Goal: Task Accomplishment & Management: Manage account settings

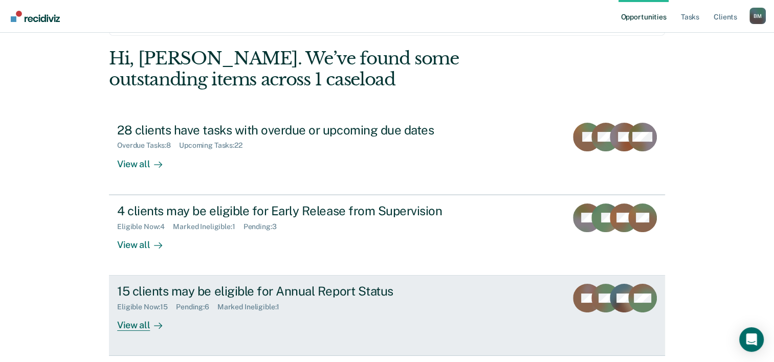
scroll to position [72, 0]
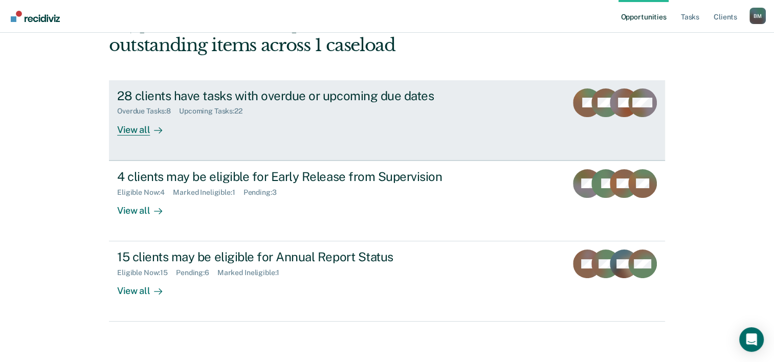
click at [144, 131] on div "View all" at bounding box center [145, 126] width 57 height 20
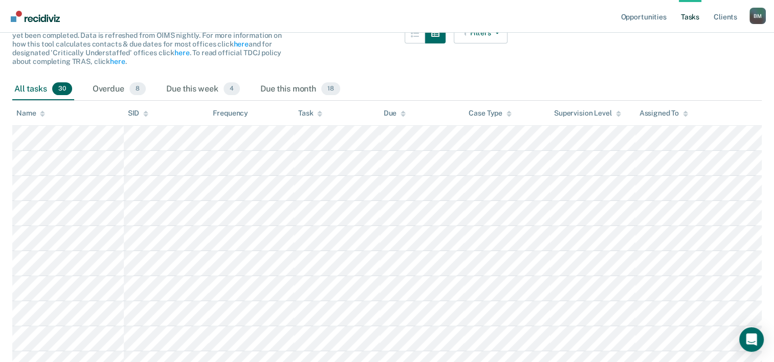
scroll to position [51, 0]
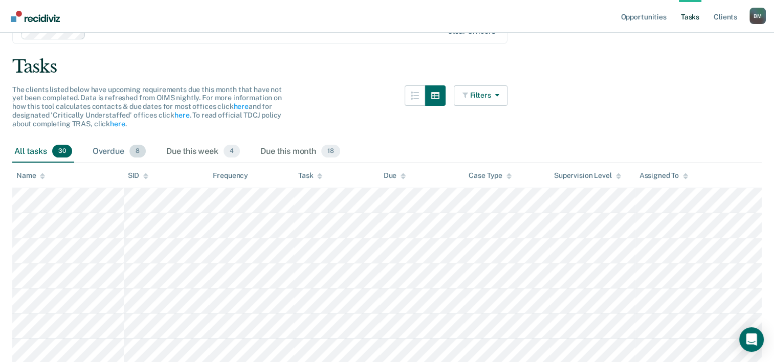
click at [112, 149] on div "Overdue 8" at bounding box center [119, 152] width 57 height 22
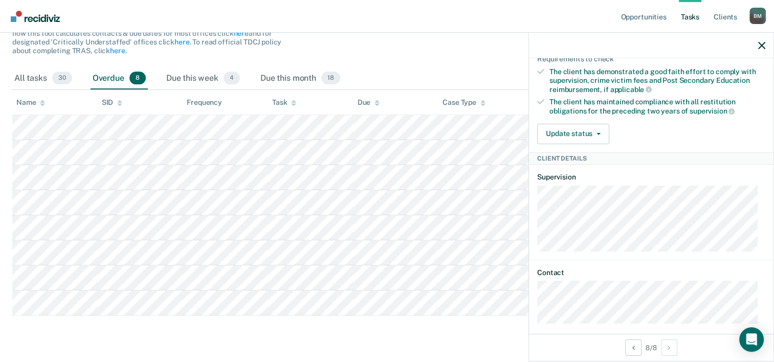
scroll to position [217, 0]
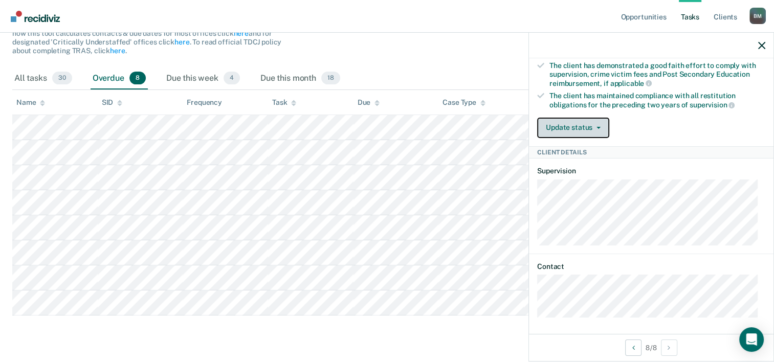
click at [587, 129] on button "Update status" at bounding box center [573, 128] width 72 height 20
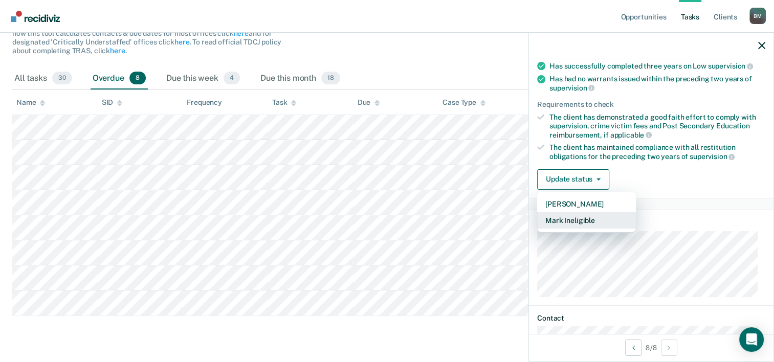
scroll to position [166, 0]
click at [581, 200] on button "[PERSON_NAME]" at bounding box center [586, 203] width 99 height 16
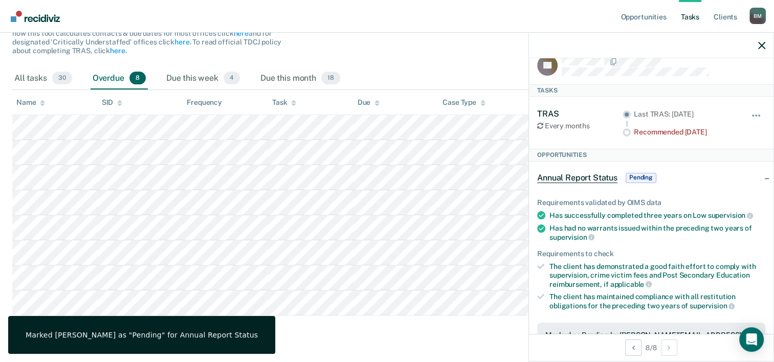
scroll to position [12, 0]
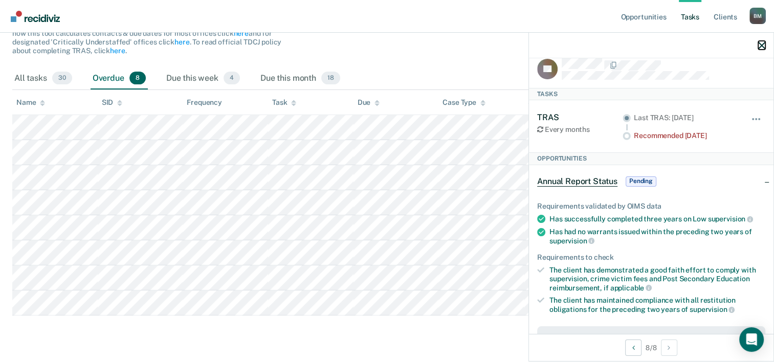
click at [763, 47] on icon "button" at bounding box center [761, 45] width 7 height 7
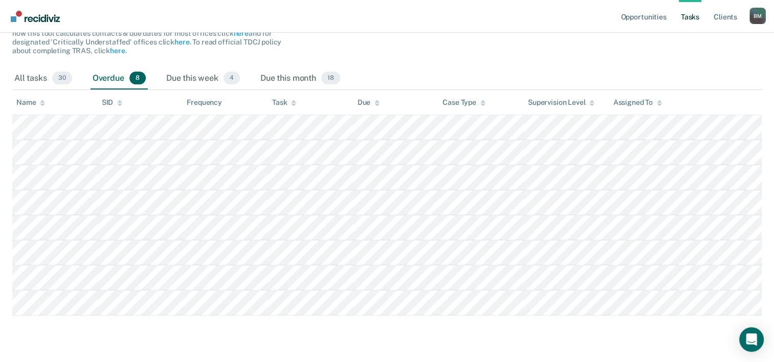
click at [62, 349] on main "Clear officers Tasks The clients listed below have upcoming requirements due th…" at bounding box center [387, 141] width 774 height 423
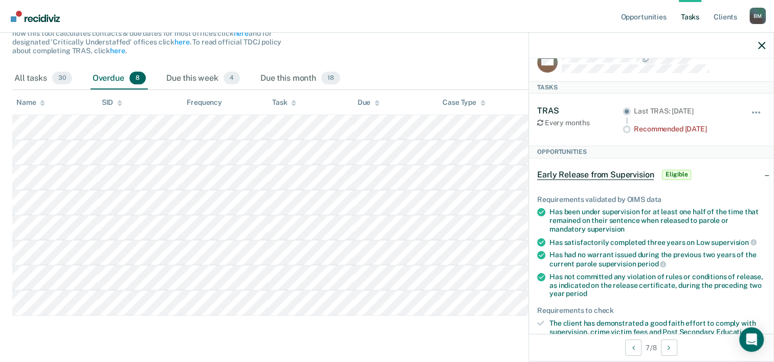
scroll to position [0, 0]
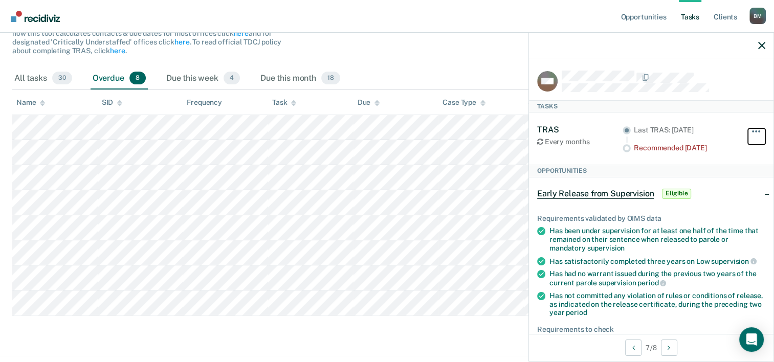
click at [748, 134] on button "button" at bounding box center [756, 136] width 17 height 16
click at [762, 48] on icon "button" at bounding box center [761, 45] width 7 height 7
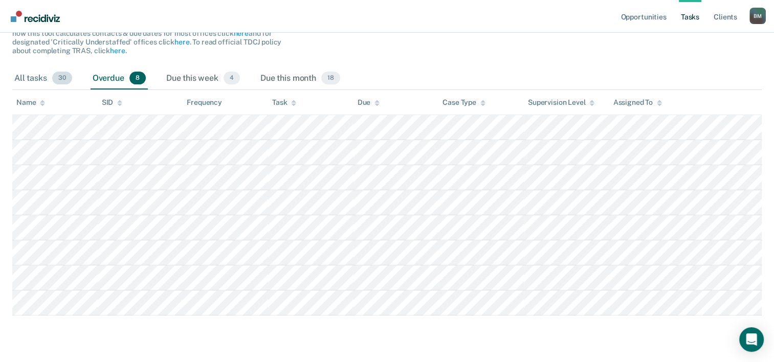
click at [48, 79] on div "All tasks 30" at bounding box center [43, 78] width 62 height 22
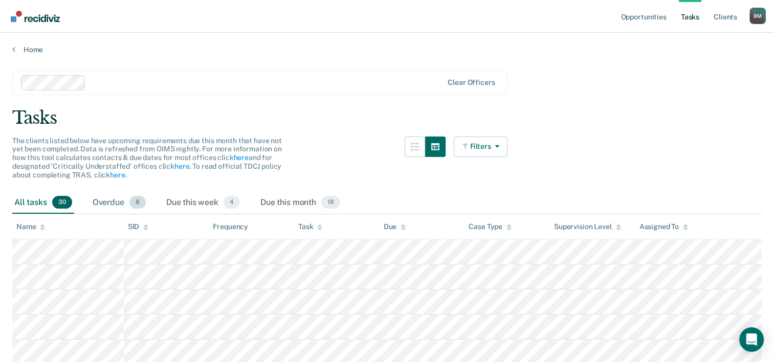
click at [114, 203] on div "Overdue 8" at bounding box center [119, 203] width 57 height 22
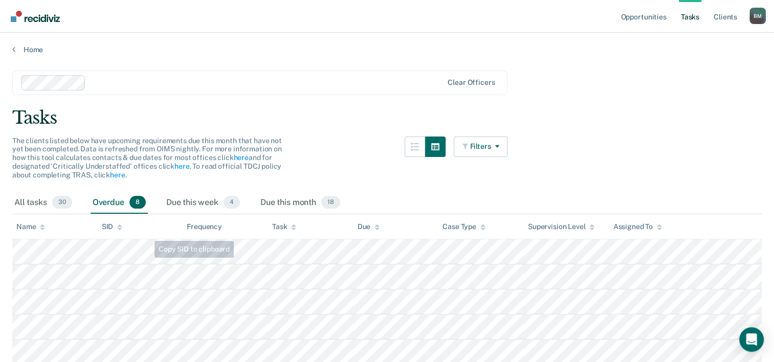
scroll to position [124, 0]
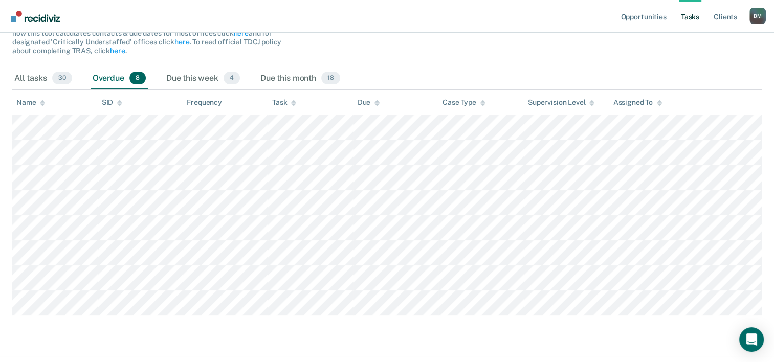
click at [756, 16] on div "B M" at bounding box center [757, 16] width 16 height 16
click at [552, 59] on main "Clear officers Tasks The clients listed below have upcoming requirements due th…" at bounding box center [387, 141] width 774 height 423
click at [312, 80] on div "Due this month 18" at bounding box center [300, 78] width 84 height 22
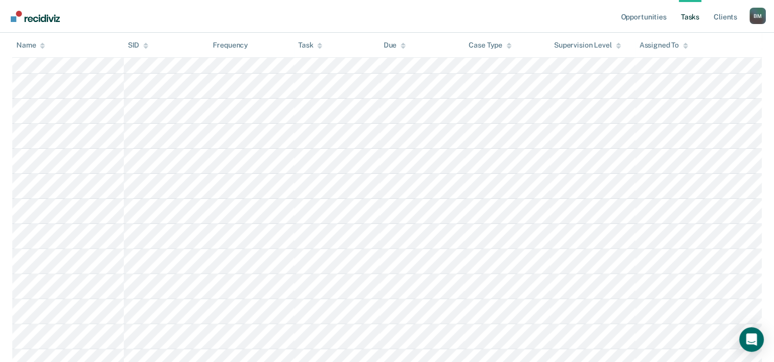
scroll to position [6, 0]
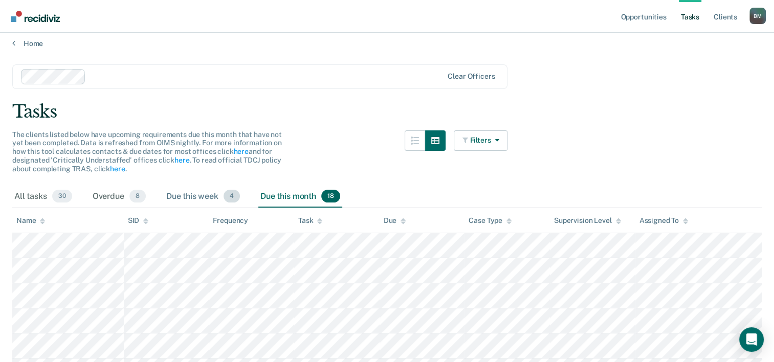
click at [200, 200] on div "Due this week 4" at bounding box center [203, 197] width 78 height 22
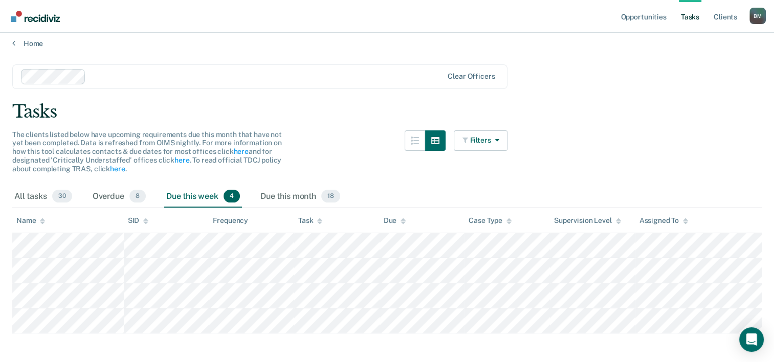
click at [756, 13] on div "B M" at bounding box center [757, 16] width 16 height 16
click at [693, 67] on link "Log Out" at bounding box center [716, 67] width 82 height 9
